Goal: Task Accomplishment & Management: Use online tool/utility

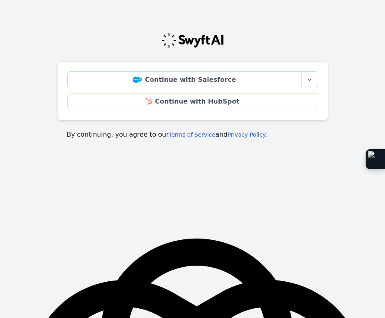
scroll to position [133, 0]
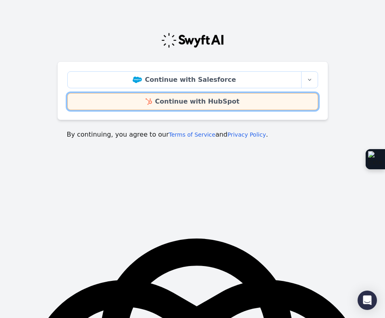
click at [205, 100] on link "Continue with HubSpot" at bounding box center [192, 101] width 251 height 17
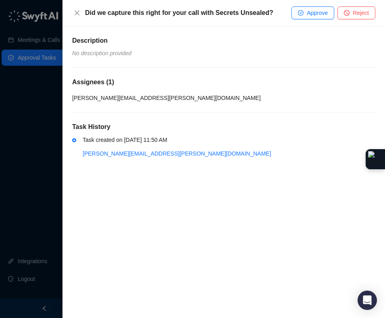
scroll to position [133, 0]
click at [318, 14] on span "Approve" at bounding box center [317, 12] width 21 height 9
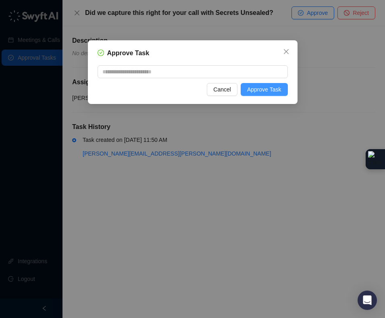
click at [255, 94] on button "Approve Task" at bounding box center [264, 89] width 47 height 13
